Goal: Information Seeking & Learning: Compare options

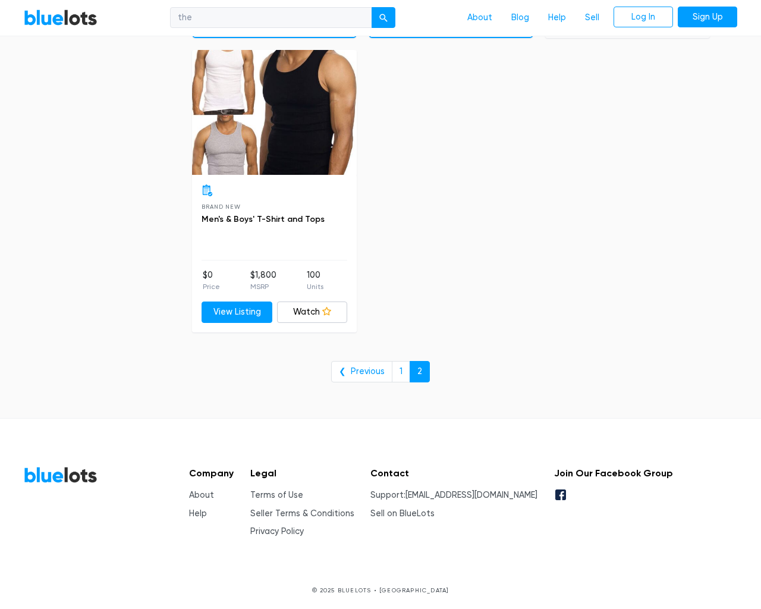
type input "e"
checkbox New"] "false"
type input "e"
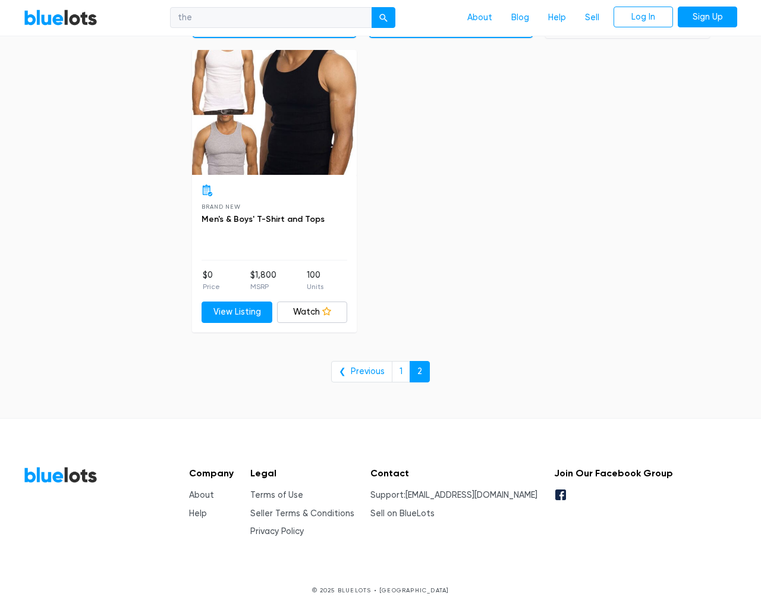
checkbox Pulls"] "false"
checkbox input "false"
checkbox Accessories"] "false"
checkbox Beauty"] "false"
checkbox input "false"
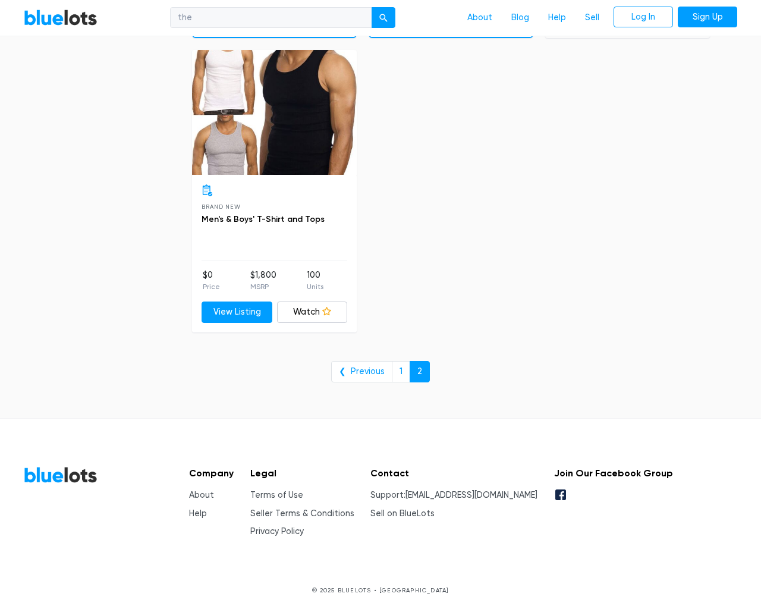
checkbox Merchandise"] "false"
checkbox Baby"] "false"
checkbox Garden"] "false"
checkbox input "false"
type input "e"
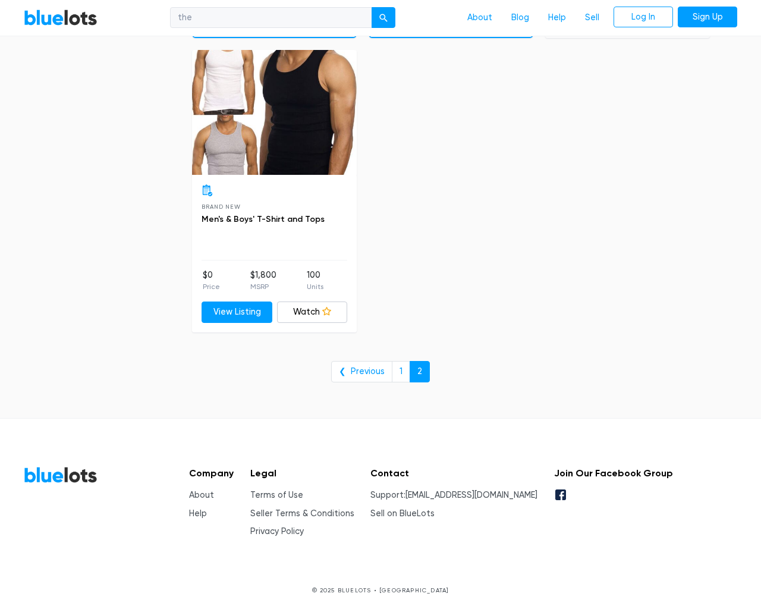
select select "10000"
select select "50000"
select select "ending_soonest"
select select "50000"
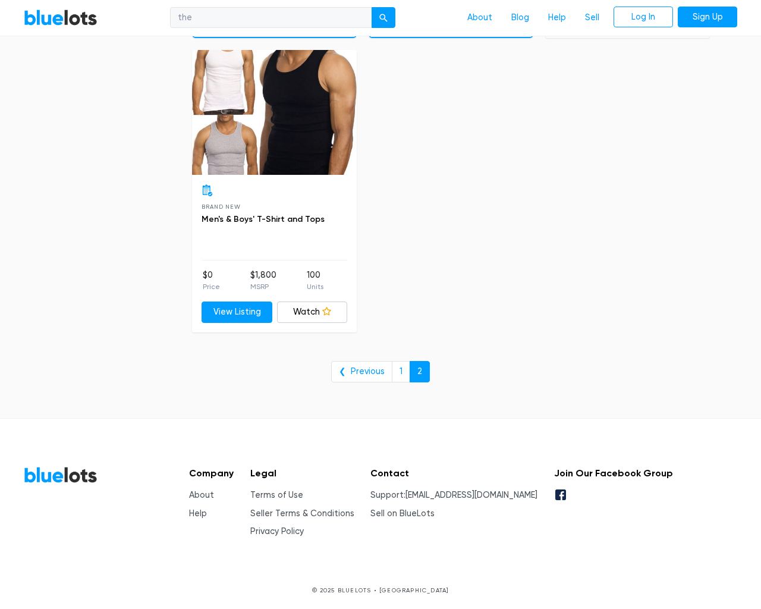
select select "highest_price"
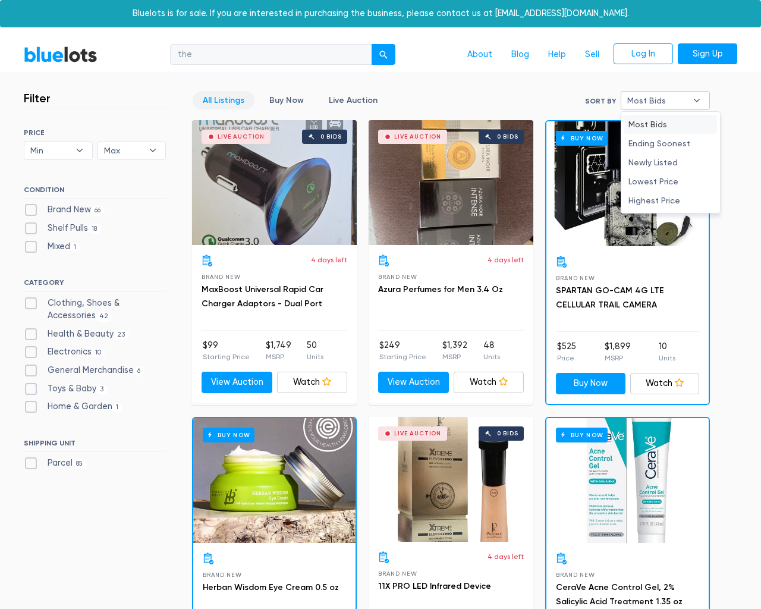
type input "e"
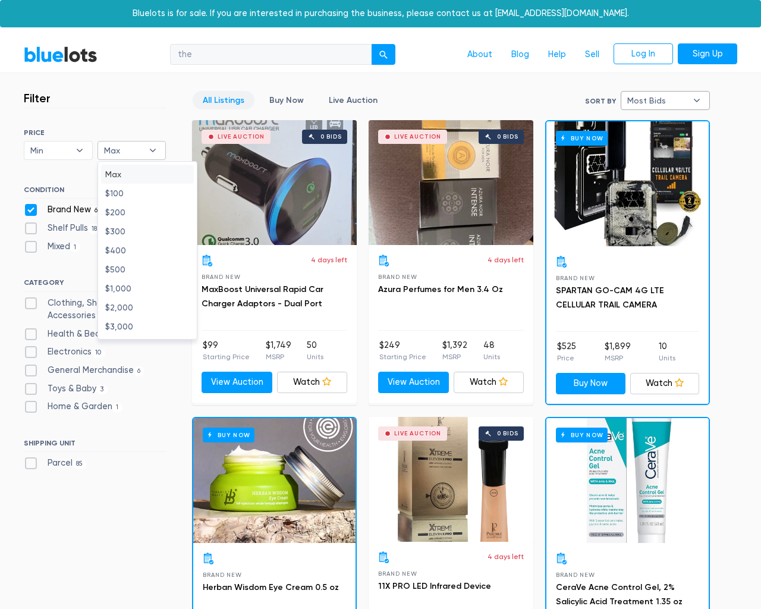
checkbox New"] "false"
checkbox Pulls"] "false"
checkbox input "false"
checkbox Accessories"] "false"
checkbox Beauty"] "false"
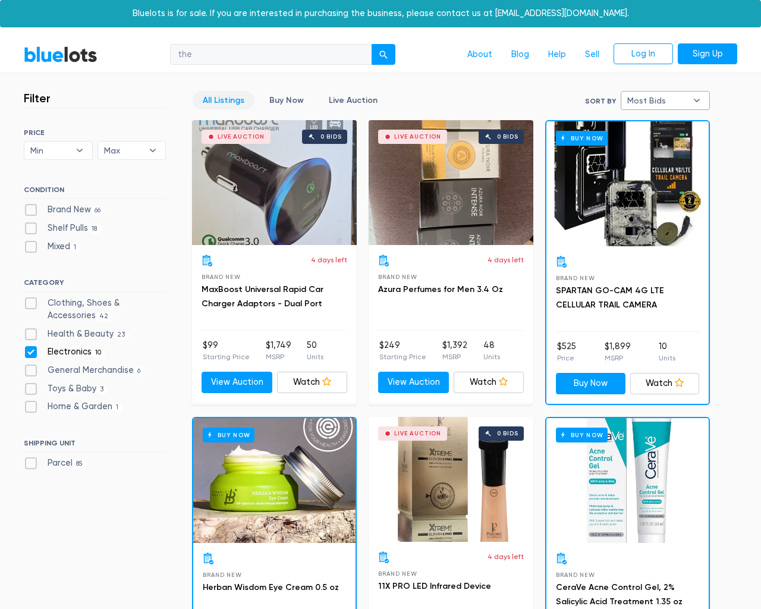
checkbox input "false"
checkbox Merchandise"] "false"
checkbox Baby"] "false"
checkbox Garden"] "false"
checkbox input "false"
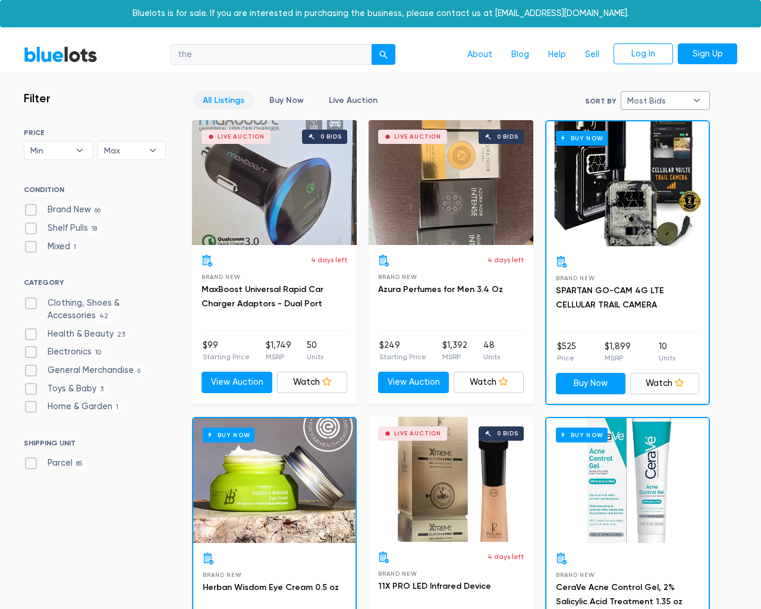
type input "e"
select select "most_bids"
type input "e"
checkbox New"] "false"
checkbox Pulls"] "false"
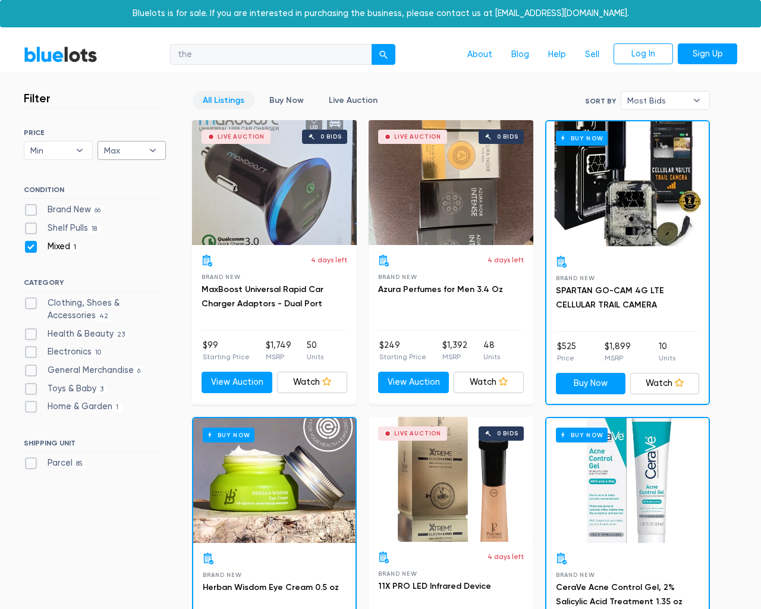
checkbox input "false"
checkbox Accessories"] "false"
checkbox Beauty"] "false"
checkbox input "false"
checkbox Merchandise"] "false"
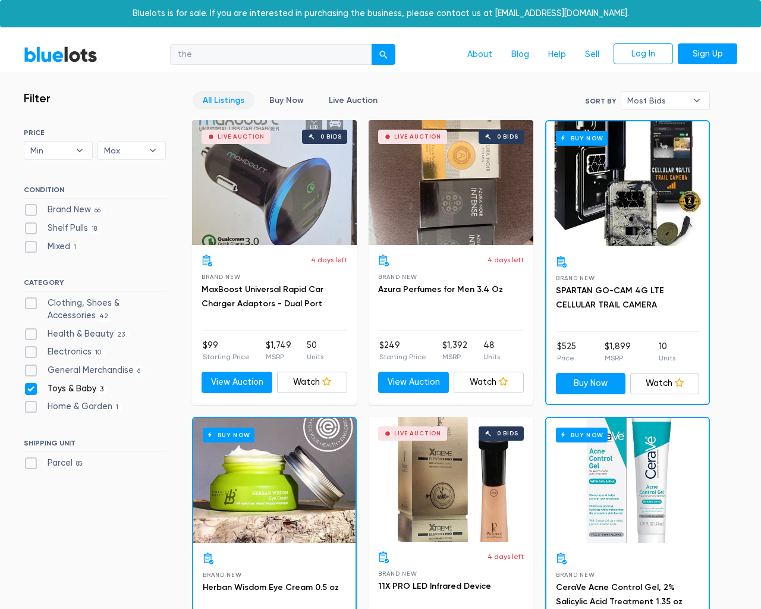
checkbox Baby"] "false"
checkbox Garden"] "false"
checkbox input "false"
type input "e"
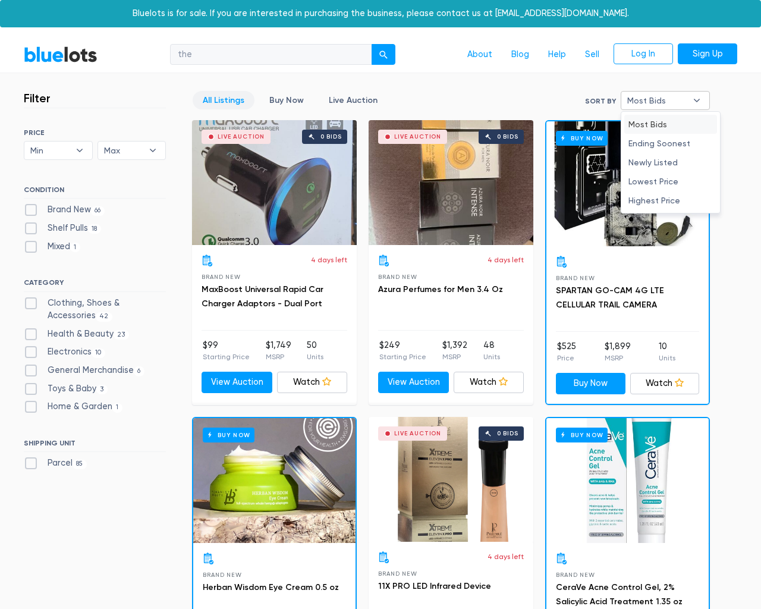
type input "e"
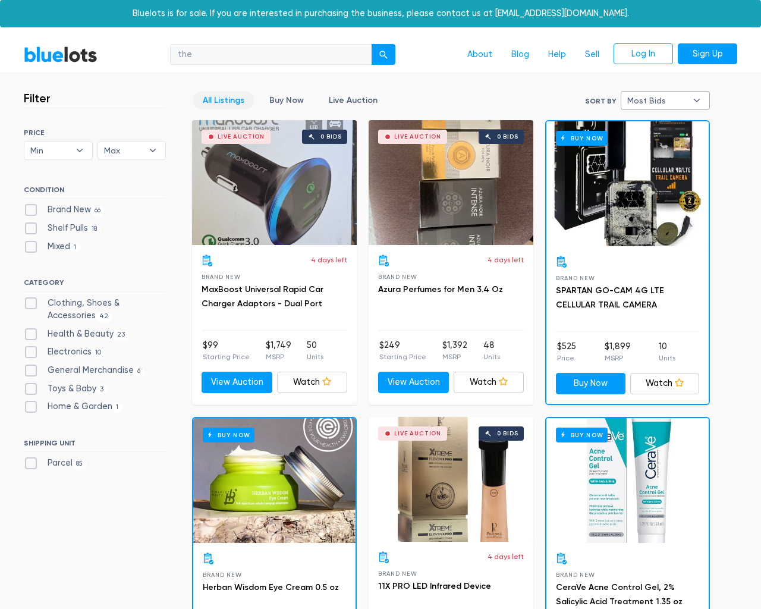
select select
select select "most_bids"
